Goal: Transaction & Acquisition: Purchase product/service

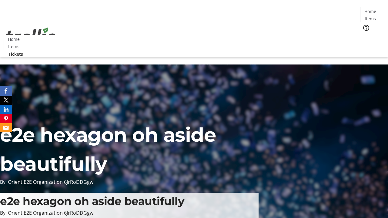
click at [365, 35] on span "Tickets" at bounding box center [372, 38] width 15 height 6
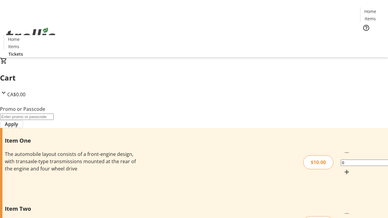
click at [343, 169] on mat-icon "Increment by one" at bounding box center [346, 172] width 7 height 7
type input "1"
